Goal: Transaction & Acquisition: Download file/media

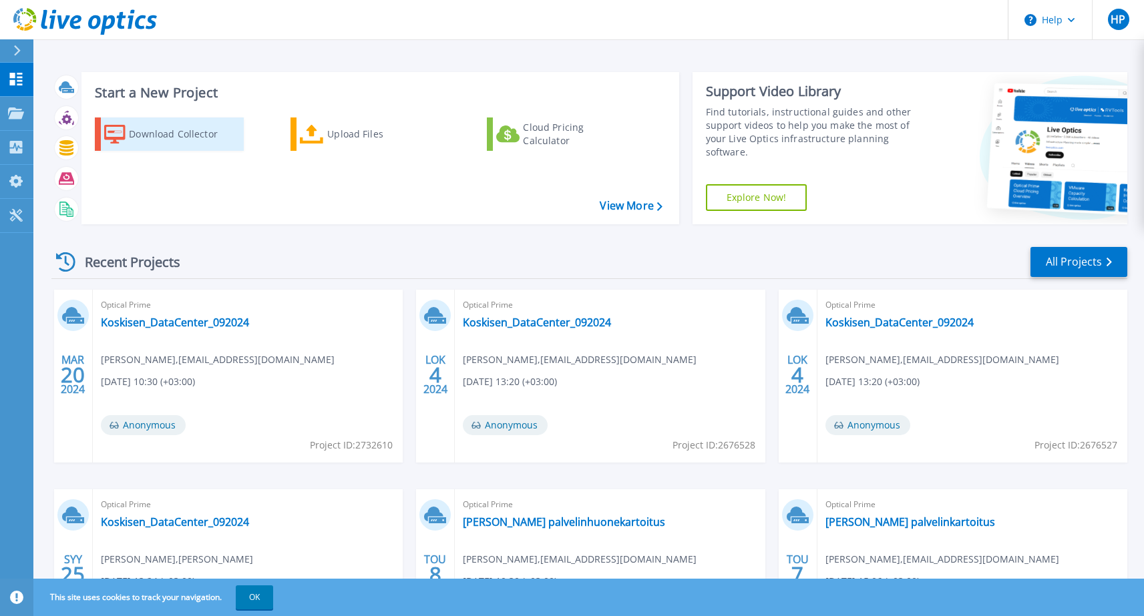
click at [168, 133] on div "Download Collector" at bounding box center [182, 134] width 107 height 27
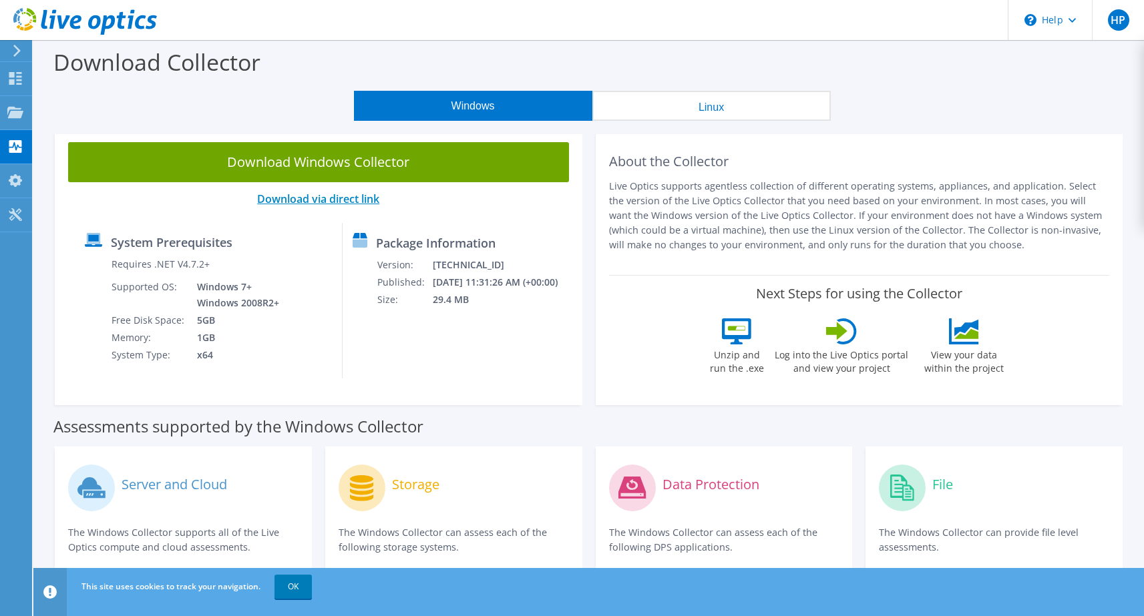
click at [327, 202] on link "Download via direct link" at bounding box center [318, 199] width 122 height 15
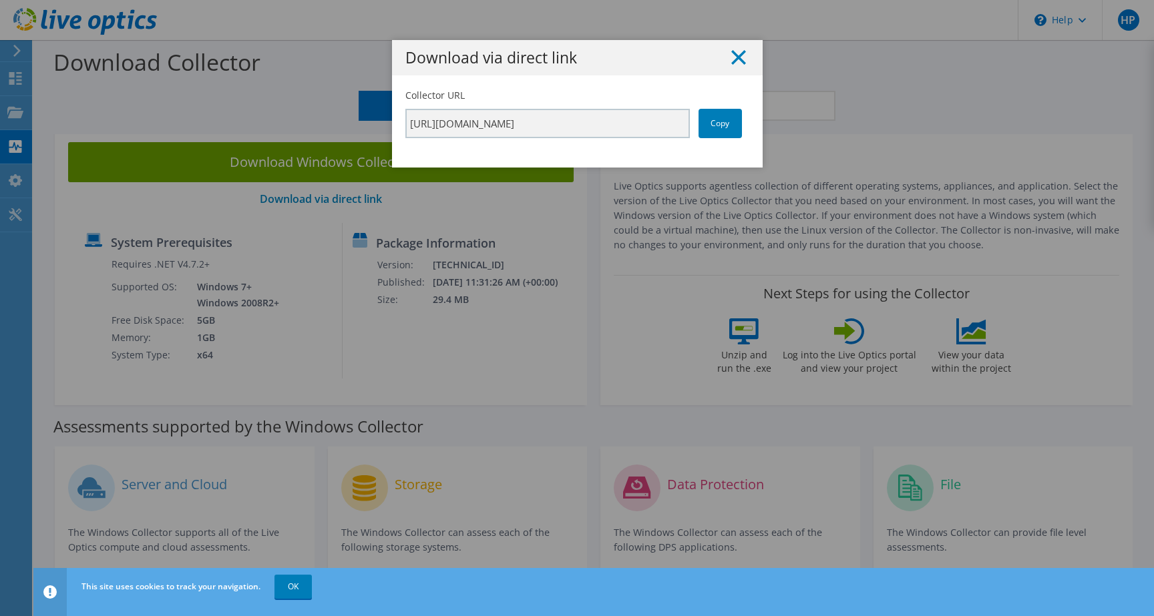
click at [734, 53] on icon at bounding box center [738, 57] width 15 height 15
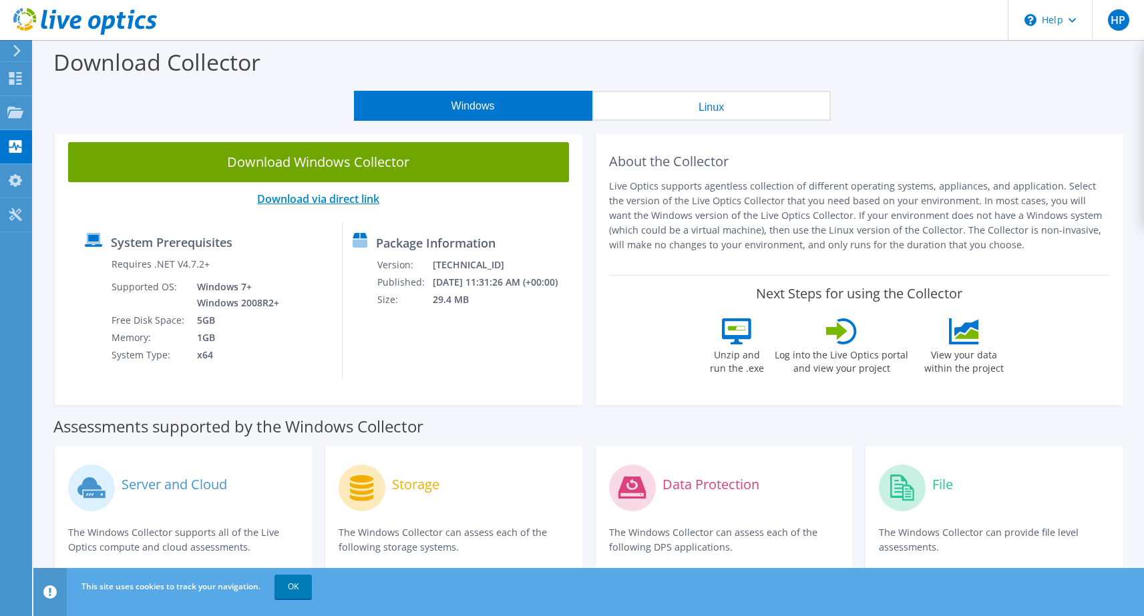
click at [298, 202] on link "Download via direct link" at bounding box center [318, 199] width 122 height 15
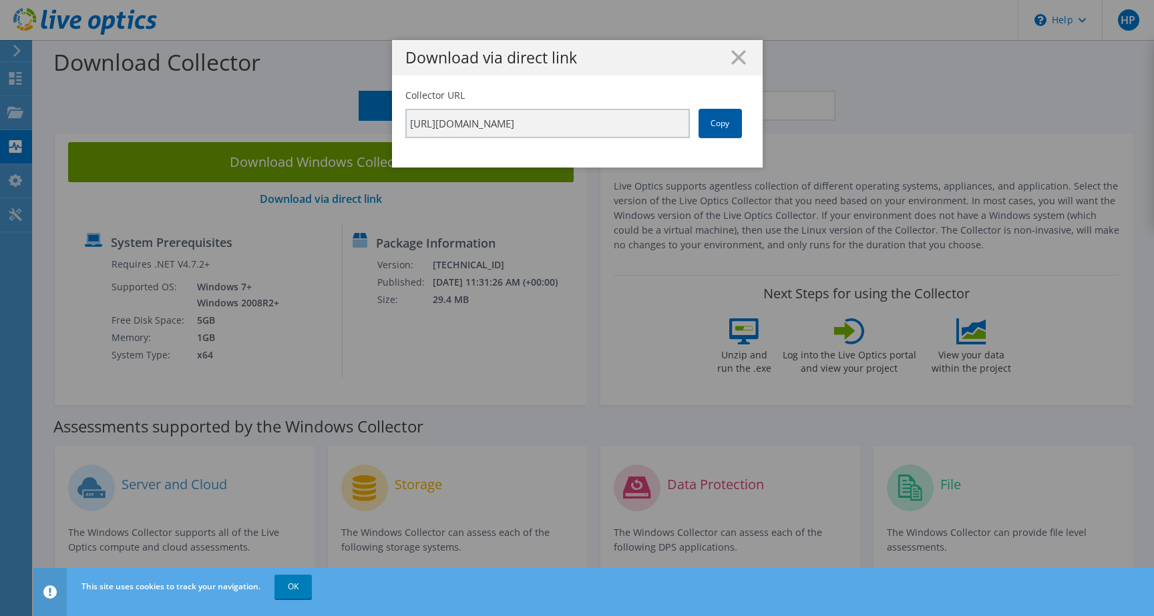
click at [722, 124] on link "Copy" at bounding box center [719, 123] width 43 height 29
click at [731, 57] on icon at bounding box center [738, 57] width 15 height 15
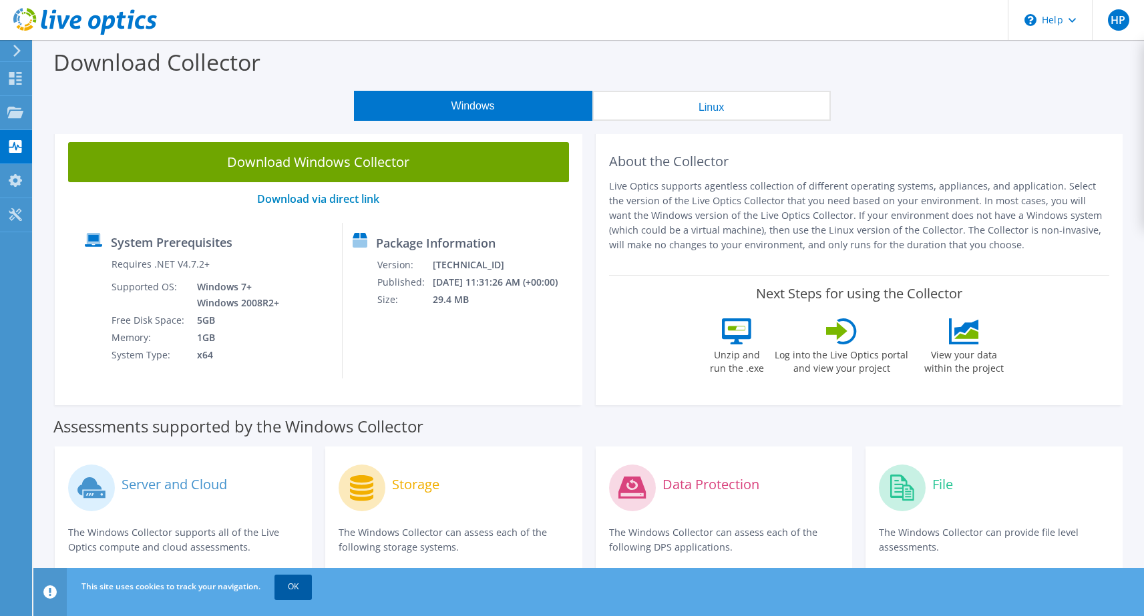
click at [292, 594] on link "OK" at bounding box center [292, 587] width 37 height 24
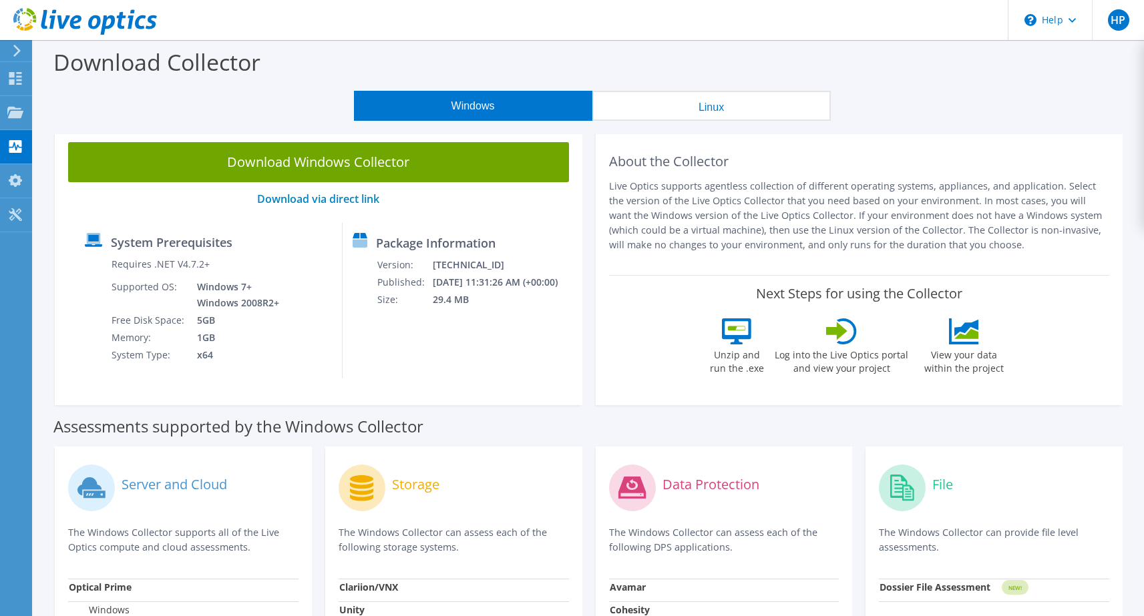
click at [700, 108] on button "Linux" at bounding box center [711, 106] width 238 height 30
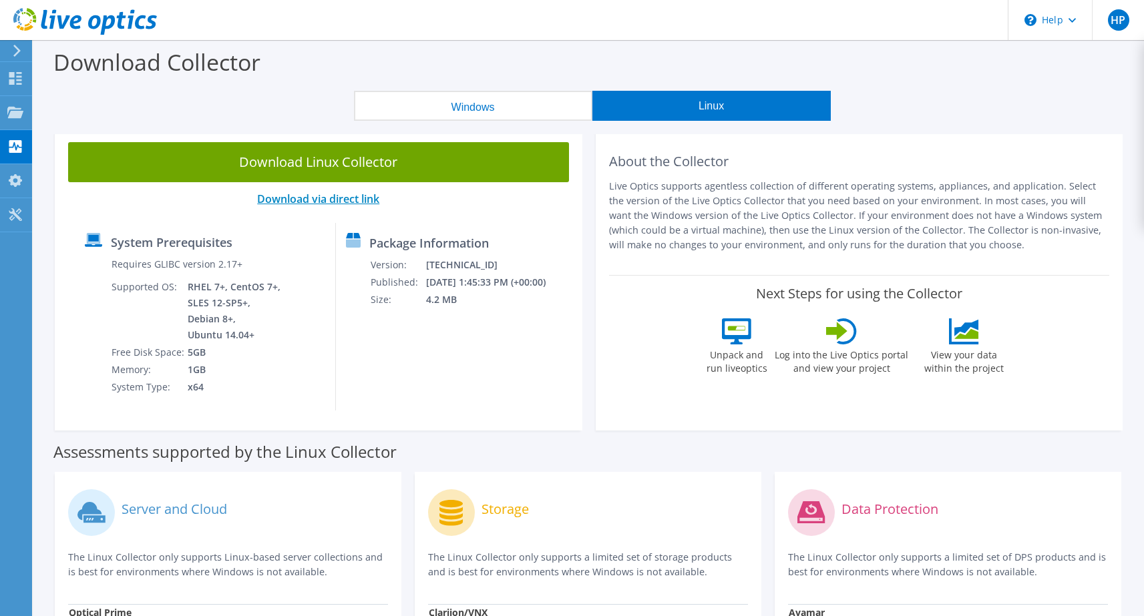
click at [301, 199] on link "Download via direct link" at bounding box center [318, 199] width 122 height 15
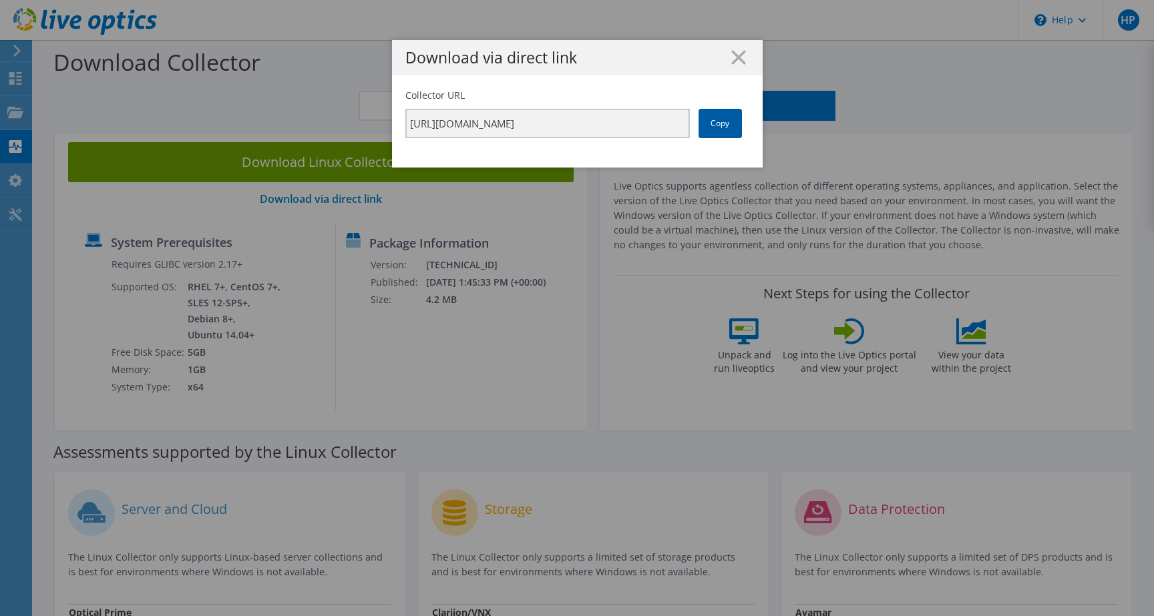
click at [713, 125] on link "Copy" at bounding box center [719, 123] width 43 height 29
